Goal: Task Accomplishment & Management: Manage account settings

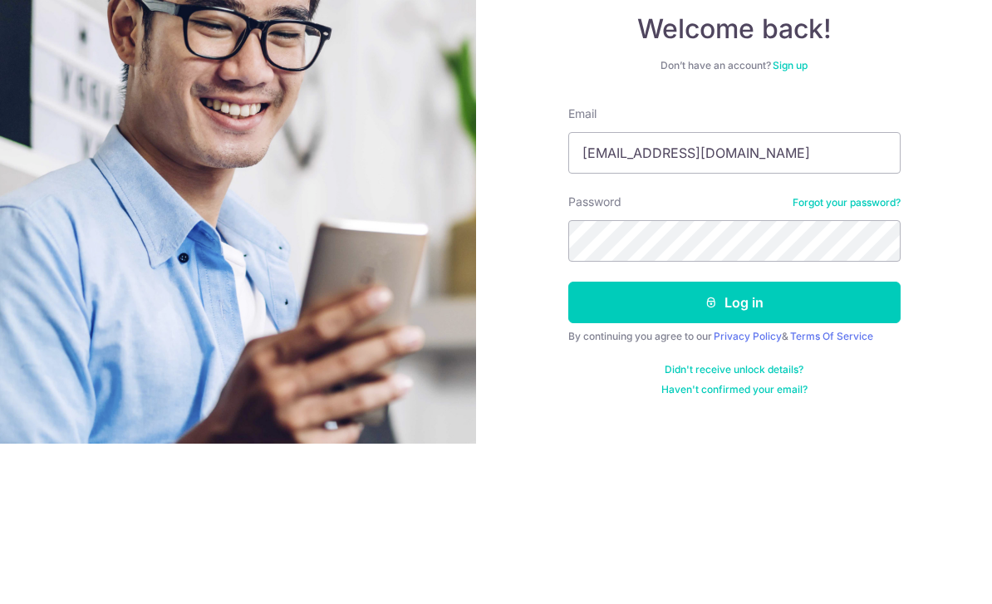
type input "[EMAIL_ADDRESS][DOMAIN_NAME]"
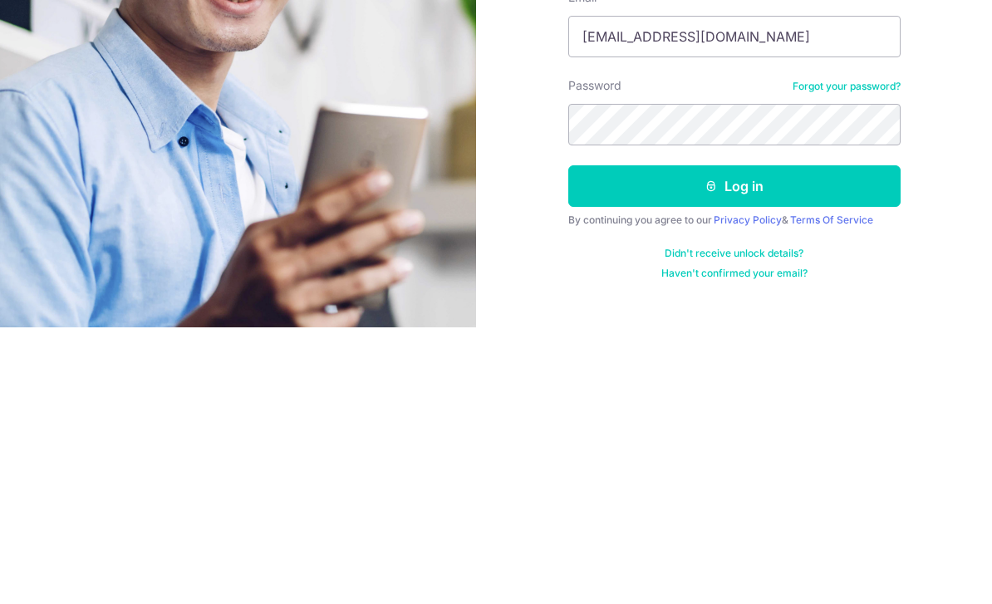
click at [816, 442] on button "Log in" at bounding box center [734, 463] width 332 height 42
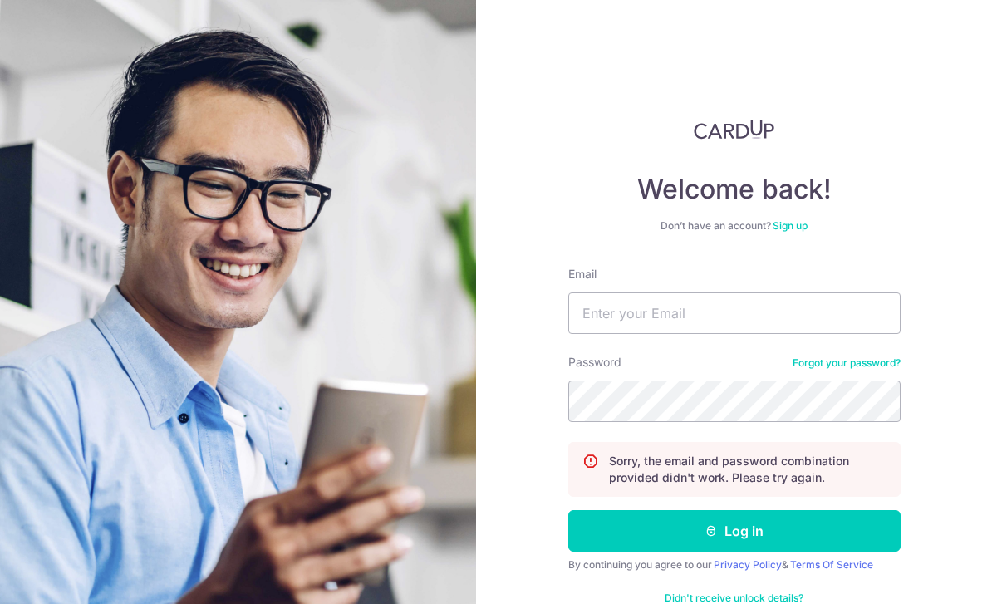
click at [745, 307] on input "Email" at bounding box center [734, 313] width 332 height 42
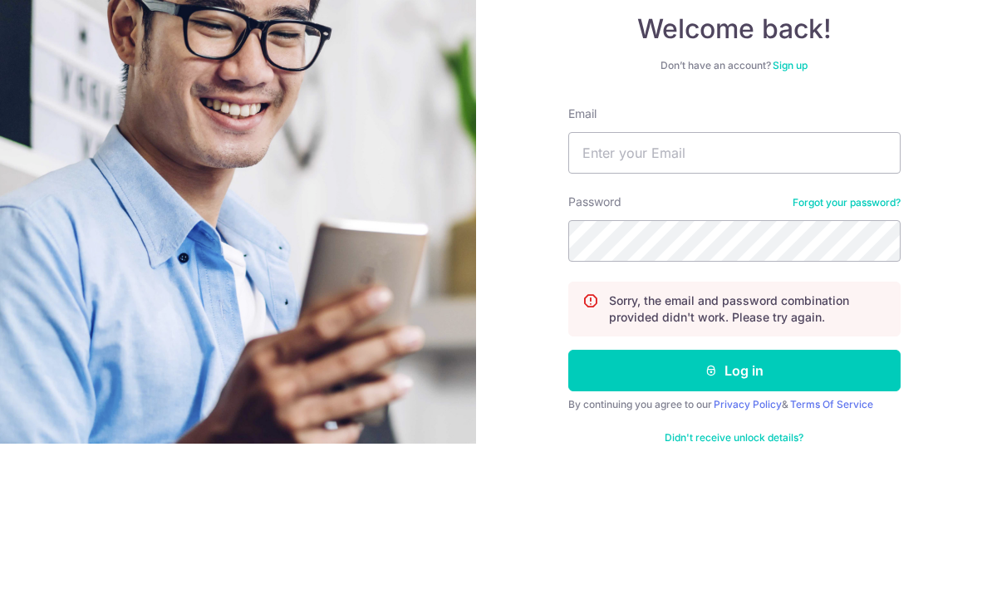
type input "L"
type input "[EMAIL_ADDRESS][DOMAIN_NAME]"
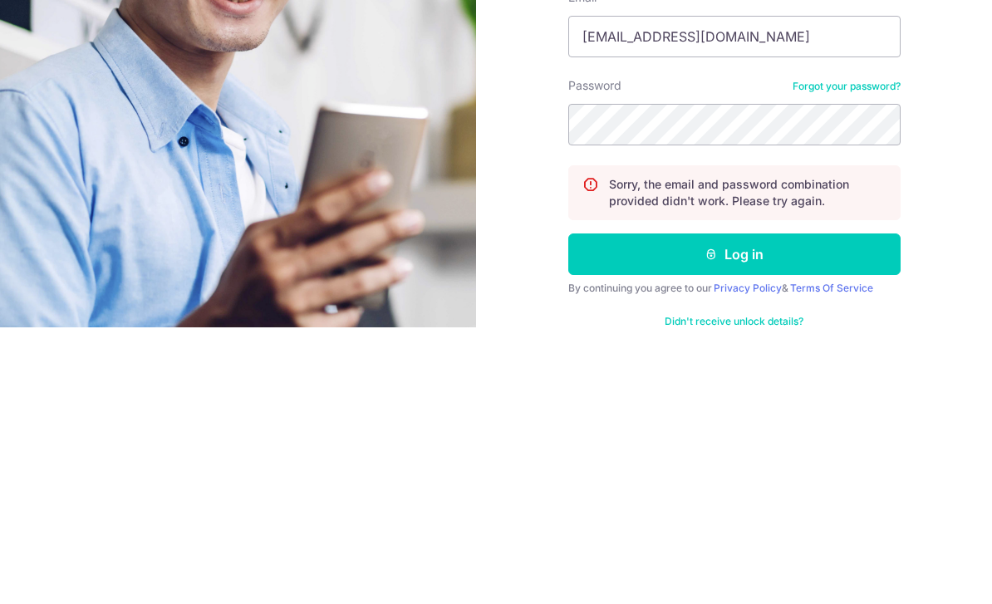
click at [623, 510] on button "Log in" at bounding box center [734, 531] width 332 height 42
